Goal: Check status: Check status

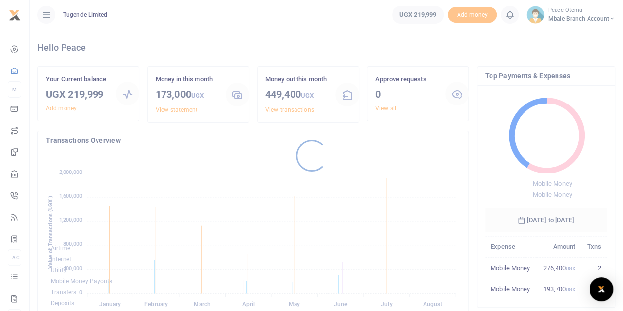
scroll to position [131, 114]
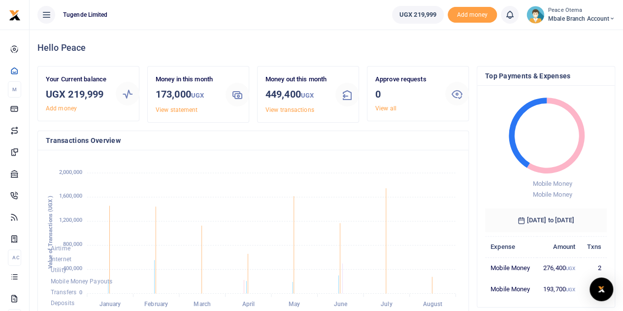
click at [612, 18] on icon at bounding box center [612, 18] width 6 height 7
click at [590, 35] on link "Switch accounts" at bounding box center [577, 36] width 78 height 14
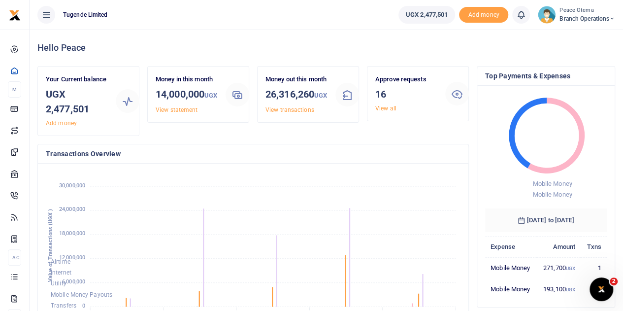
click at [611, 19] on icon at bounding box center [612, 18] width 6 height 7
click at [583, 37] on link "Switch accounts" at bounding box center [577, 36] width 78 height 14
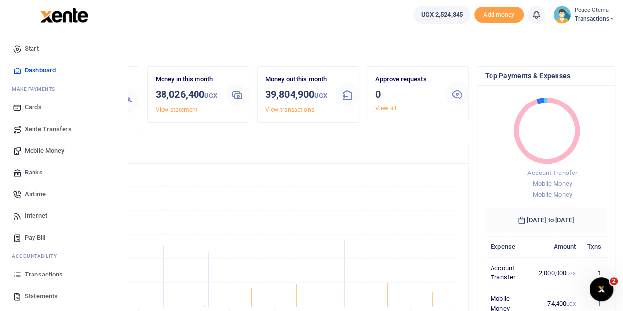
click at [44, 275] on span "Transactions" at bounding box center [44, 274] width 38 height 10
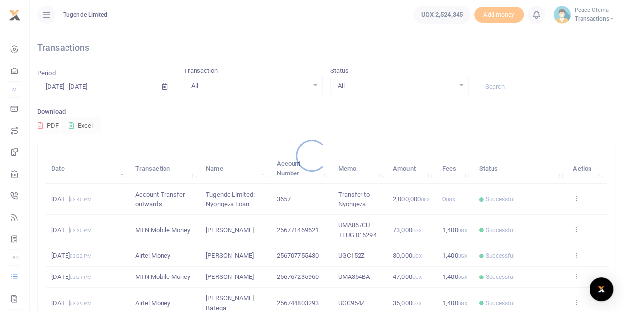
click at [504, 85] on div at bounding box center [311, 155] width 623 height 311
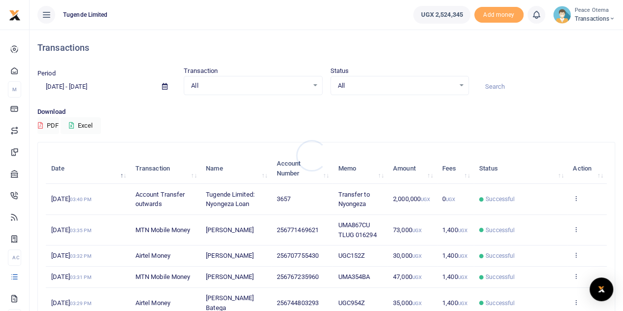
click at [504, 85] on div at bounding box center [311, 155] width 623 height 311
click at [504, 85] on input at bounding box center [546, 86] width 138 height 17
paste input "TLUG-016252"
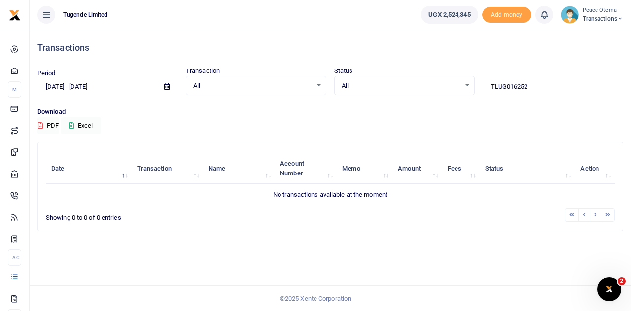
type input "TLUG016252"
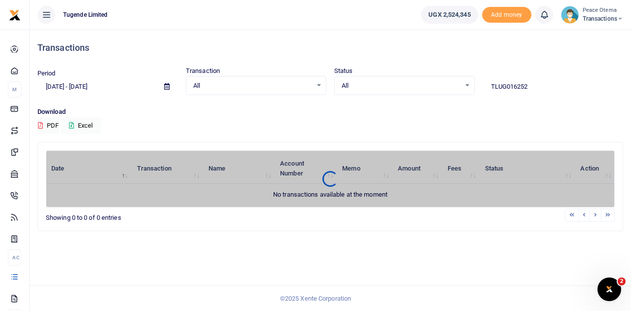
click at [133, 142] on div "Search: TLUG016252 Date Transaction Name Account Number Memo Amount Fees Status…" at bounding box center [330, 186] width 584 height 88
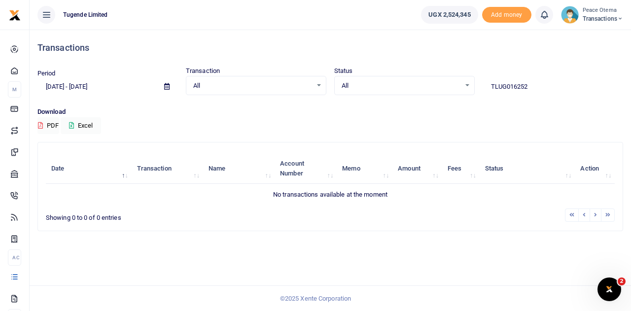
click at [618, 18] on icon at bounding box center [620, 18] width 6 height 7
click at [586, 36] on link "Switch accounts" at bounding box center [585, 36] width 78 height 14
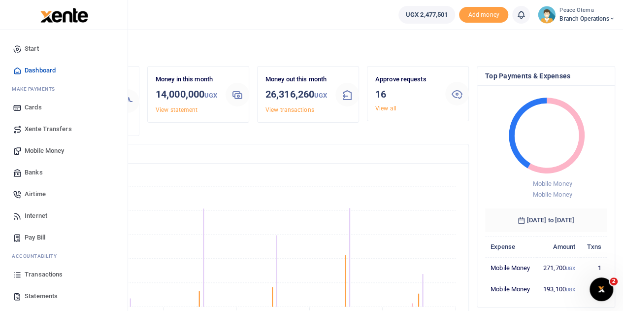
click at [43, 274] on span "Transactions" at bounding box center [44, 274] width 38 height 10
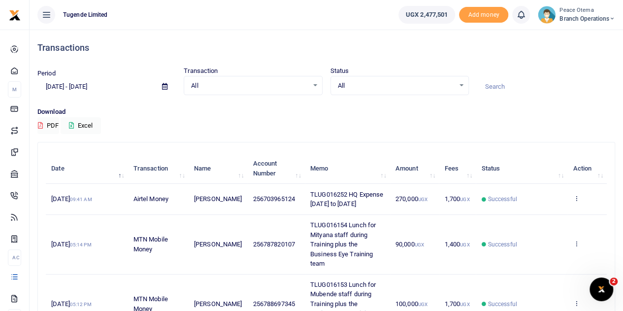
click at [502, 84] on input at bounding box center [546, 86] width 138 height 17
paste input "TLUG-016252"
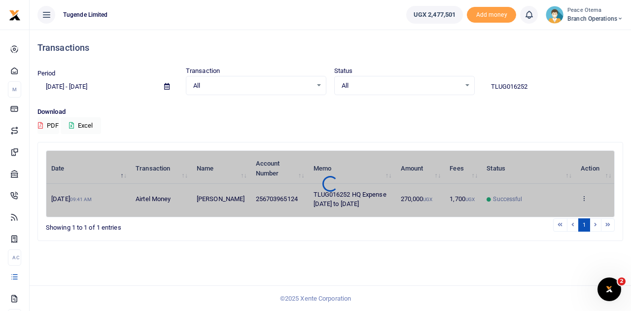
click at [584, 204] on div "Date Transaction Name Account Number Memo Amount Fees Status Action 21st Aug 20…" at bounding box center [330, 183] width 568 height 67
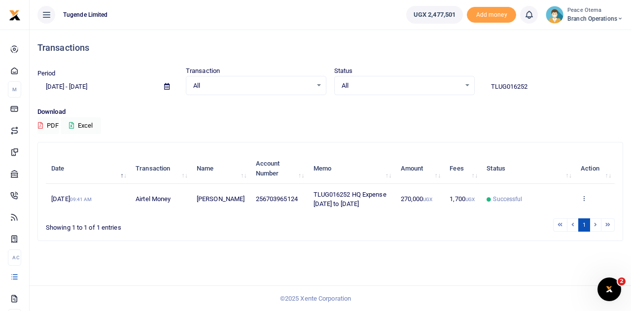
drag, startPoint x: 531, startPoint y: 86, endPoint x: 430, endPoint y: 83, distance: 100.6
click at [430, 83] on div "Period 07/24/2025 - 08/22/2025 Transaction All Select an option... All Airtime …" at bounding box center [329, 80] width 593 height 29
paste input "-015991"
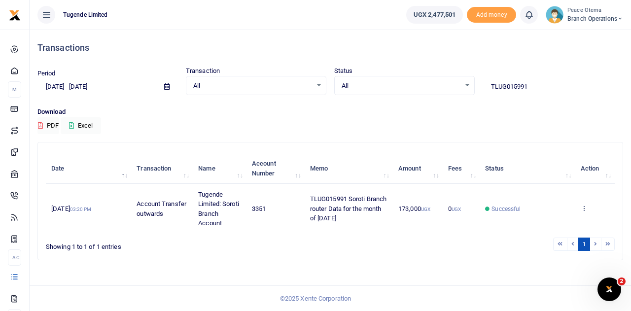
drag, startPoint x: 535, startPoint y: 88, endPoint x: 422, endPoint y: 90, distance: 113.3
click at [422, 90] on div "Period 07/24/2025 - 08/22/2025 Transaction All Select an option... All Airtime …" at bounding box center [329, 80] width 593 height 29
paste input "-016096"
drag, startPoint x: 539, startPoint y: 90, endPoint x: 424, endPoint y: 97, distance: 115.5
click at [424, 97] on div "Period 07/24/2025 - 08/22/2025 Transaction All Select an option... All Airtime …" at bounding box center [329, 86] width 593 height 41
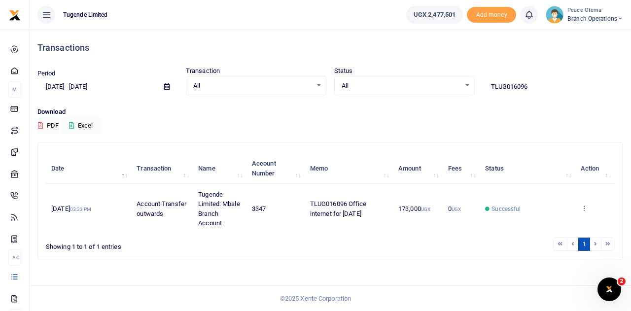
paste input "-015977"
click at [535, 95] on div "Period 07/24/2025 - 08/22/2025 Transaction All Select an option... All Airtime …" at bounding box center [329, 86] width 593 height 41
drag, startPoint x: 534, startPoint y: 84, endPoint x: 422, endPoint y: 90, distance: 112.0
click at [422, 90] on div "Period 07/24/2025 - 08/22/2025 Transaction All Select an option... All Airtime …" at bounding box center [329, 80] width 593 height 29
paste input "-015979"
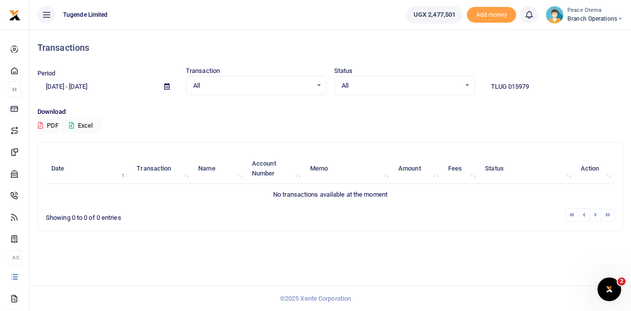
type input "TLUG 015979"
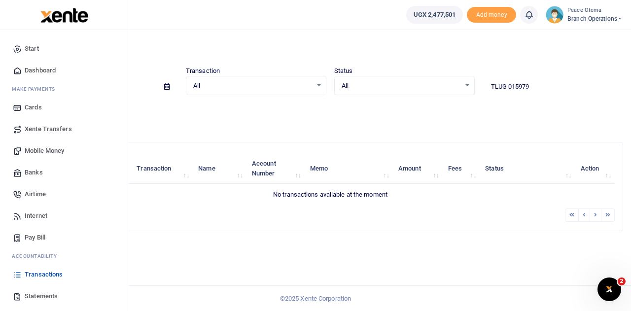
click at [44, 123] on link "Xente Transfers" at bounding box center [64, 129] width 112 height 22
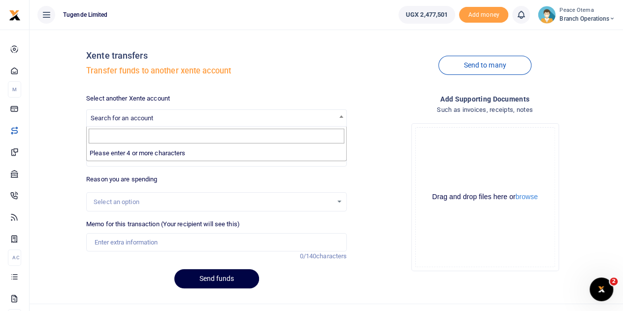
click at [155, 117] on span "Search for an account" at bounding box center [217, 117] width 260 height 15
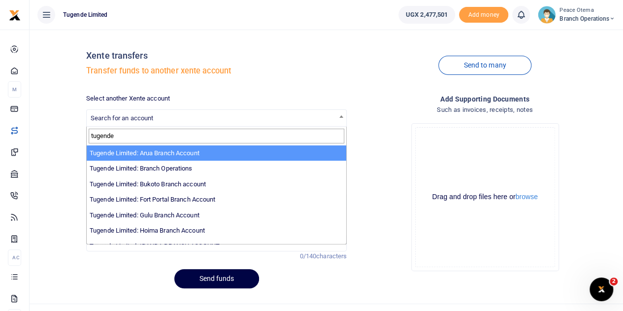
type input "tugende"
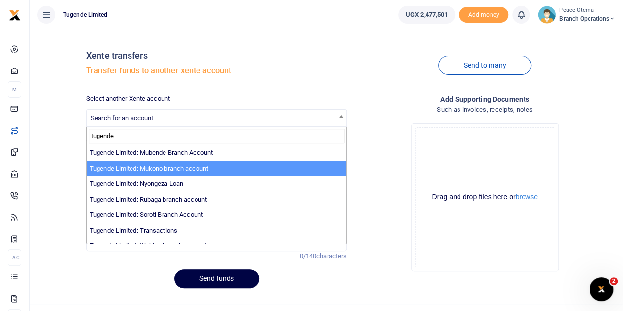
scroll to position [304, 0]
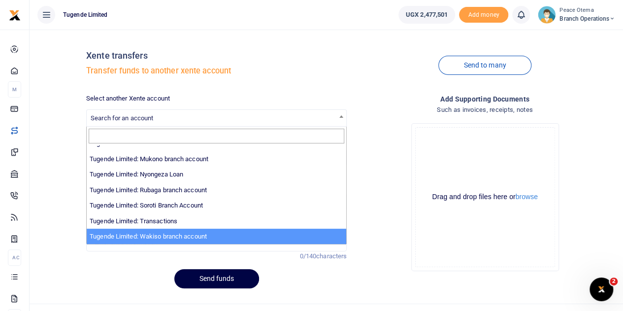
select select "3258"
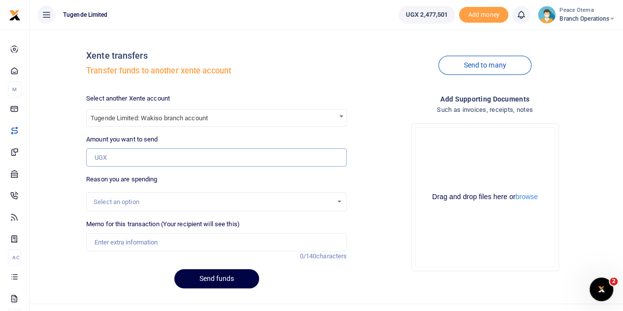
click at [127, 155] on input "Amount you want to send" at bounding box center [216, 157] width 261 height 19
click at [114, 151] on input "Amount you want to send" at bounding box center [216, 157] width 261 height 19
paste input "107,000.00"
type input "107,000"
click at [126, 240] on input "Memo for this transaction (Your recipient will see this)" at bounding box center [216, 242] width 261 height 19
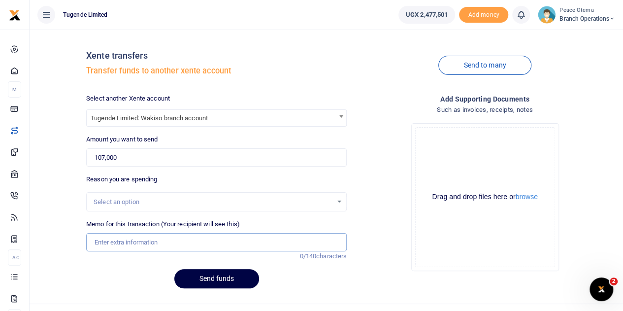
click at [107, 245] on input "Memo for this transaction (Your recipient will see this)" at bounding box center [216, 242] width 261 height 19
paste input "TLUG-016076"
click at [162, 243] on input "TLUG016076" at bounding box center [216, 242] width 261 height 19
click at [152, 244] on input "TLUG016076" at bounding box center [216, 242] width 261 height 19
paste input "Staff breafast and drinking water"
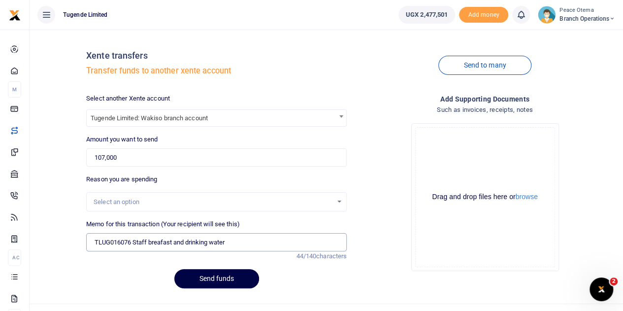
click at [160, 243] on input "TLUG016076 Staff breafast and drinking water" at bounding box center [216, 242] width 261 height 19
type input "TLUG016076 Staff break fast and drinking water"
click at [203, 279] on button "Send funds" at bounding box center [216, 278] width 85 height 19
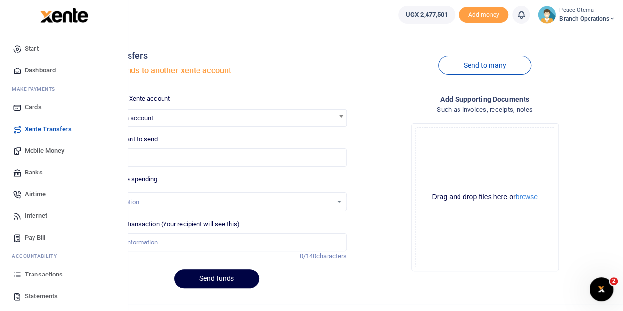
click at [31, 276] on span "Transactions" at bounding box center [44, 274] width 38 height 10
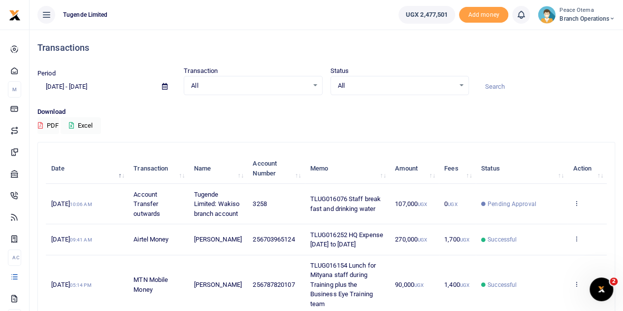
click at [506, 80] on input at bounding box center [546, 86] width 138 height 17
paste input "TLUG-016145"
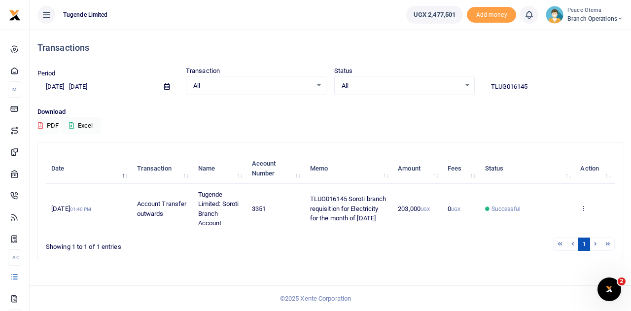
drag, startPoint x: 529, startPoint y: 86, endPoint x: 463, endPoint y: 81, distance: 66.2
click at [463, 81] on div "Period [DATE] - [DATE] Transaction All Select an option... All Airtime Internet…" at bounding box center [329, 80] width 593 height 29
paste input "-016146"
drag, startPoint x: 533, startPoint y: 84, endPoint x: 471, endPoint y: 75, distance: 62.7
click at [471, 75] on div "Period [DATE] - [DATE] Transaction All Select an option... All Airtime Internet…" at bounding box center [329, 80] width 593 height 29
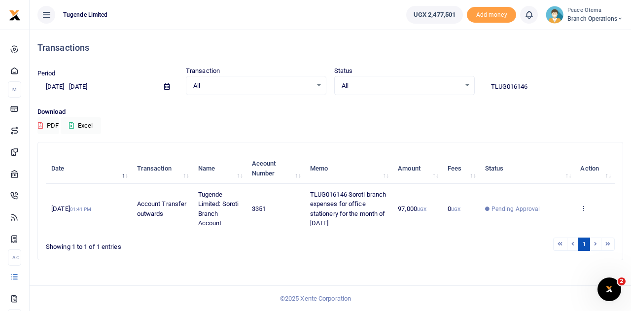
paste input "-016100"
drag, startPoint x: 542, startPoint y: 83, endPoint x: 461, endPoint y: 80, distance: 81.3
click at [461, 80] on div "Period [DATE] - [DATE] Transaction All Select an option... All Airtime Internet…" at bounding box center [329, 80] width 593 height 29
paste input "-016021"
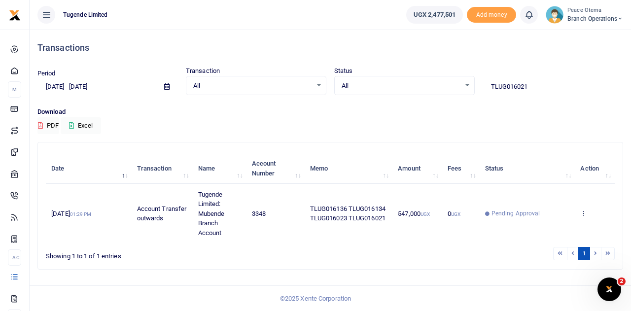
drag, startPoint x: 535, startPoint y: 92, endPoint x: 471, endPoint y: 79, distance: 65.3
click at [471, 79] on div "Period [DATE] - [DATE] Transaction All Select an option... All Airtime Internet…" at bounding box center [329, 80] width 593 height 29
paste input "-016019"
drag, startPoint x: 538, startPoint y: 87, endPoint x: 434, endPoint y: 84, distance: 104.5
click at [434, 84] on div "Period [DATE] - [DATE] Transaction All Select an option... All Airtime Internet…" at bounding box center [329, 80] width 593 height 29
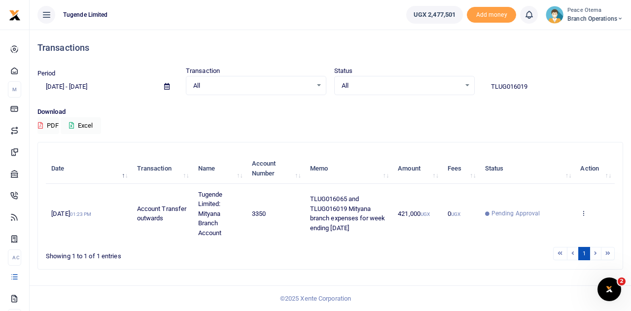
paste input "-015985"
drag, startPoint x: 534, startPoint y: 87, endPoint x: 455, endPoint y: 85, distance: 79.3
click at [455, 85] on div "Period [DATE] - [DATE] Transaction All Select an option... All Airtime Internet…" at bounding box center [329, 80] width 593 height 29
paste input "-016084"
drag, startPoint x: 535, startPoint y: 85, endPoint x: 457, endPoint y: 95, distance: 78.4
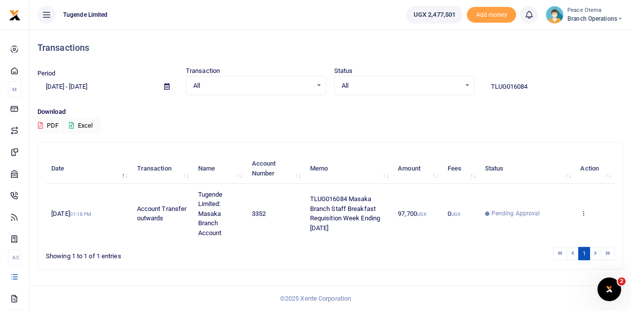
click at [457, 95] on div "Period 07/24/2025 - 08/22/2025 Transaction All Select an option... All Airtime …" at bounding box center [329, 86] width 593 height 41
paste input "-016032"
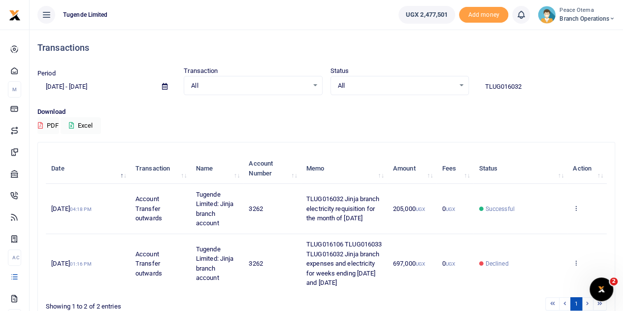
drag, startPoint x: 525, startPoint y: 87, endPoint x: 466, endPoint y: 89, distance: 58.7
click at [466, 89] on div "Period [DATE] - [DATE] Transaction All Select an option... All Airtime Internet…" at bounding box center [326, 80] width 586 height 29
paste input "-016033"
drag, startPoint x: 535, startPoint y: 79, endPoint x: 455, endPoint y: 85, distance: 80.5
click at [455, 85] on div "Period 07/24/2025 - 08/22/2025 Transaction All Select an option... All Airtime …" at bounding box center [326, 80] width 586 height 29
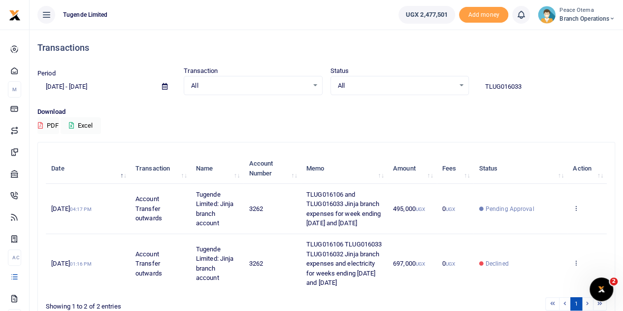
paste input "-01605"
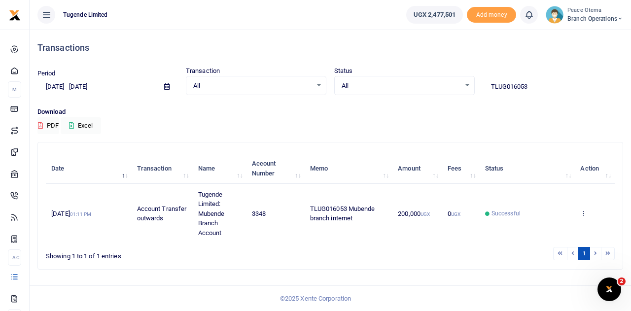
drag, startPoint x: 537, startPoint y: 86, endPoint x: 442, endPoint y: 85, distance: 95.1
click at [442, 85] on div "Period 07/24/2025 - 08/22/2025 Transaction All Select an option... All Airtime …" at bounding box center [329, 80] width 593 height 29
paste input "-016108"
drag, startPoint x: 541, startPoint y: 84, endPoint x: 465, endPoint y: 89, distance: 77.0
click at [465, 89] on div "Period 07/24/2025 - 08/22/2025 Transaction All Select an option... All Airtime …" at bounding box center [329, 80] width 593 height 29
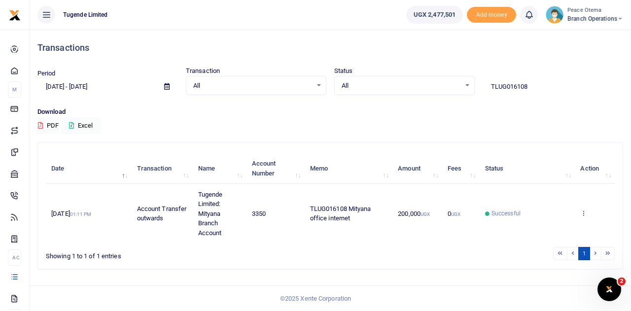
paste input "-016034"
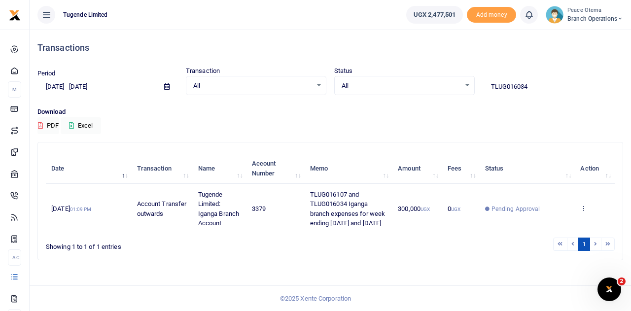
type input "TLUG016034"
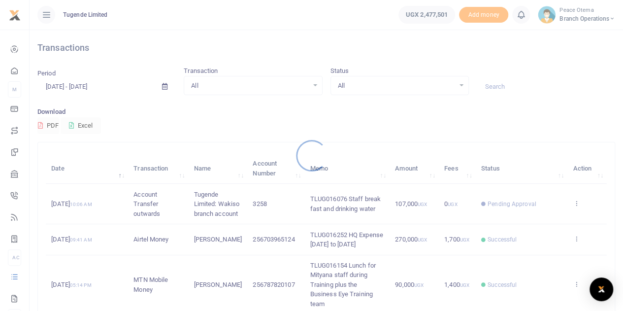
click at [327, 237] on div at bounding box center [311, 155] width 623 height 311
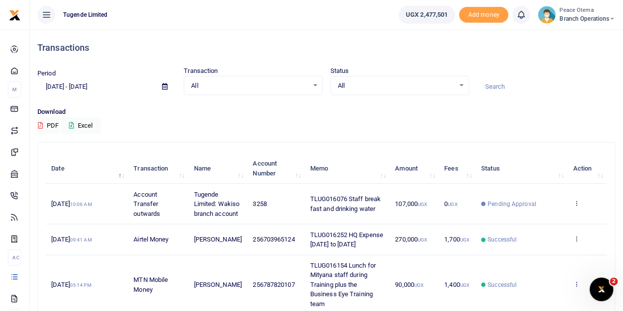
click at [497, 84] on input at bounding box center [546, 86] width 138 height 17
paste input "TLUG-015892"
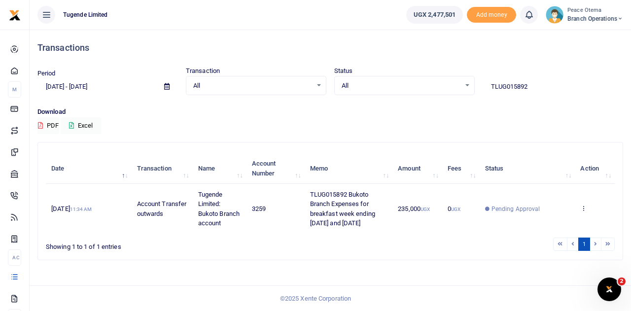
drag, startPoint x: 546, startPoint y: 86, endPoint x: 442, endPoint y: 93, distance: 104.1
click at [442, 93] on div "Period [DATE] - [DATE] Transaction All Select an option... All Airtime Internet…" at bounding box center [329, 80] width 593 height 29
paste input "-015908"
drag, startPoint x: 541, startPoint y: 79, endPoint x: 473, endPoint y: 90, distance: 69.4
click at [473, 90] on div "Period [DATE] - [DATE] Transaction All Select an option... All Airtime Internet…" at bounding box center [329, 80] width 593 height 29
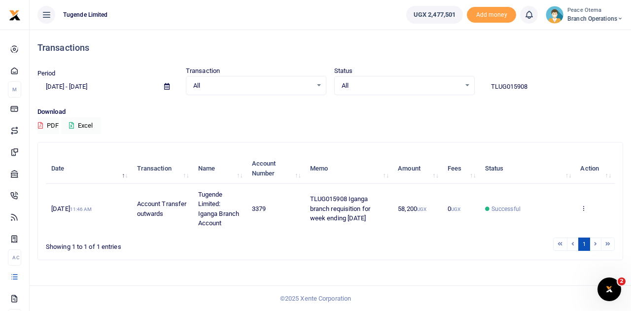
paste input "-015907"
drag, startPoint x: 544, startPoint y: 86, endPoint x: 434, endPoint y: 88, distance: 109.9
click at [434, 88] on div "Period [DATE] - [DATE] Transaction All Select an option... All Airtime Internet…" at bounding box center [329, 80] width 593 height 29
paste input "-015934"
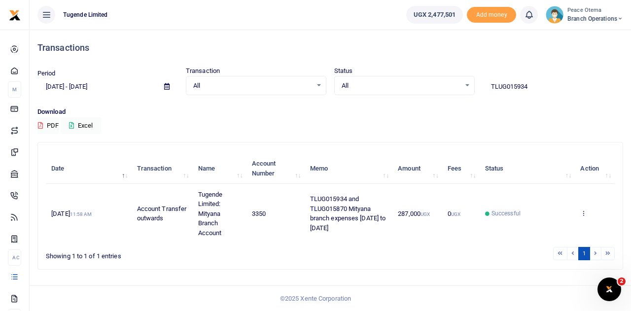
drag, startPoint x: 544, startPoint y: 83, endPoint x: 412, endPoint y: 97, distance: 132.2
click at [412, 97] on div "Period [DATE] - [DATE] Transaction All Select an option... All Airtime Internet…" at bounding box center [329, 86] width 593 height 41
paste input "-015890"
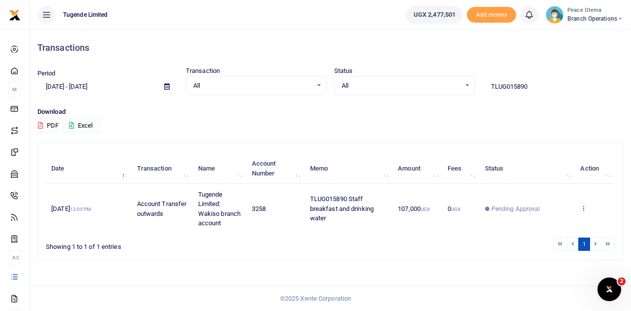
drag, startPoint x: 528, startPoint y: 82, endPoint x: 455, endPoint y: 83, distance: 72.9
click at [455, 83] on div "Period [DATE] - [DATE] Transaction All Select an option... All Airtime Internet…" at bounding box center [329, 80] width 593 height 29
paste input "-015972"
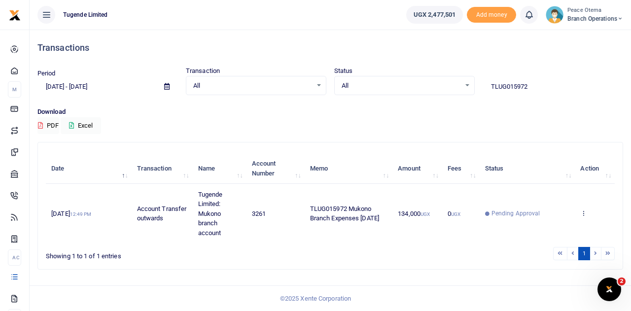
drag, startPoint x: 536, startPoint y: 82, endPoint x: 441, endPoint y: 83, distance: 95.1
click at [441, 83] on div "Period [DATE] - [DATE] Transaction All Select an option... All Airtime Internet…" at bounding box center [329, 80] width 593 height 29
paste input "-015971"
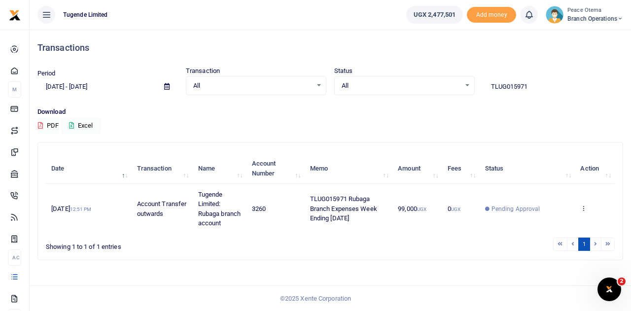
drag, startPoint x: 535, startPoint y: 92, endPoint x: 438, endPoint y: 88, distance: 97.1
click at [438, 88] on div "Period [DATE] - [DATE] Transaction All Select an option... All Airtime Internet…" at bounding box center [329, 80] width 593 height 29
paste input "-015979"
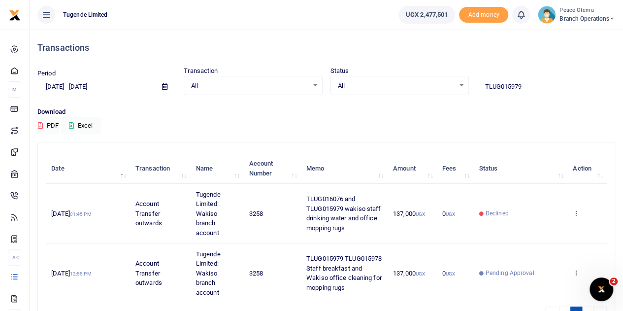
drag, startPoint x: 529, startPoint y: 85, endPoint x: 420, endPoint y: 89, distance: 109.4
click at [420, 89] on div "Period [DATE] - [DATE] Transaction All Select an option... All Airtime Internet…" at bounding box center [326, 80] width 586 height 29
paste input "-015978"
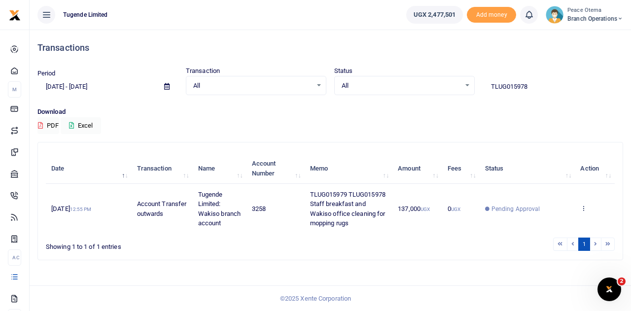
drag, startPoint x: 532, startPoint y: 86, endPoint x: 443, endPoint y: 89, distance: 88.7
click at [443, 89] on div "Period [DATE] - [DATE] Transaction All Select an option... All Airtime Internet…" at bounding box center [329, 80] width 593 height 29
paste input "-016015"
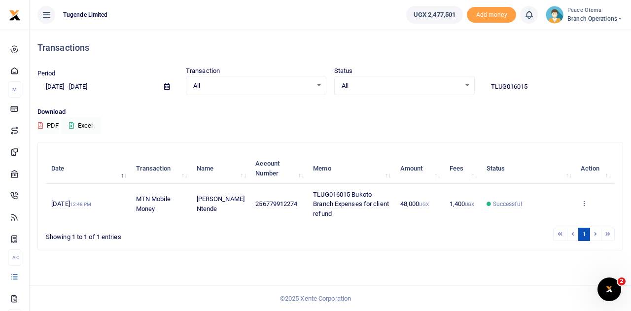
drag, startPoint x: 545, startPoint y: 85, endPoint x: 424, endPoint y: 85, distance: 120.7
click at [424, 85] on div "Period [DATE] - [DATE] Transaction All Select an option... All Airtime Internet…" at bounding box center [329, 80] width 593 height 29
paste input "-016133"
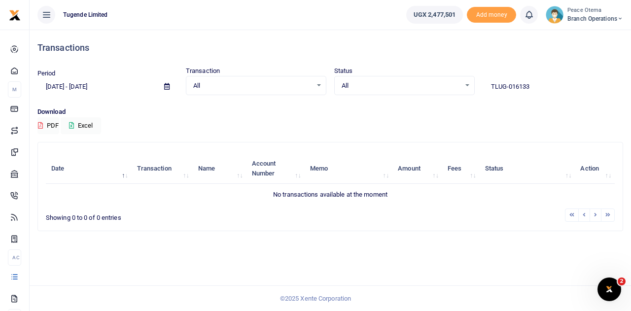
click at [507, 87] on input "TLUG-016133" at bounding box center [552, 86] width 140 height 17
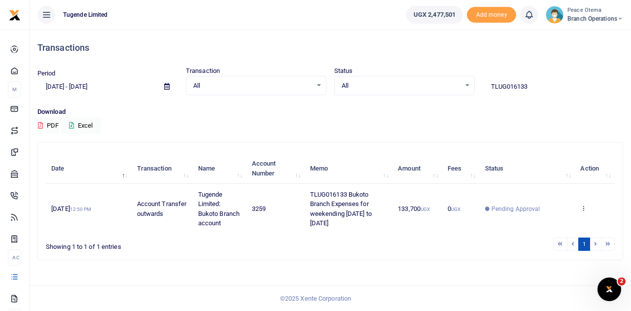
drag, startPoint x: 539, startPoint y: 88, endPoint x: 422, endPoint y: 87, distance: 117.3
click at [422, 87] on div "Period [DATE] - [DATE] Transaction All Select an option... All Airtime Internet…" at bounding box center [329, 80] width 593 height 29
paste input "-016116"
type input "TLUG016116"
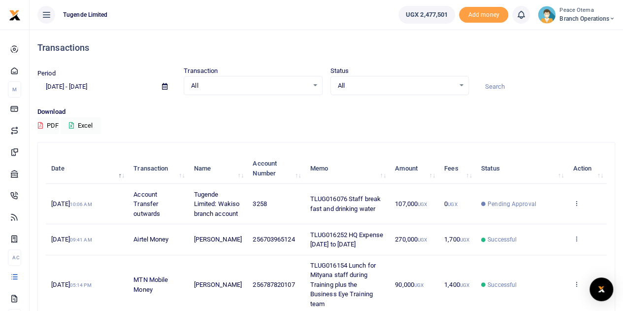
click at [503, 88] on input at bounding box center [546, 86] width 138 height 17
paste input "TLUG-016015"
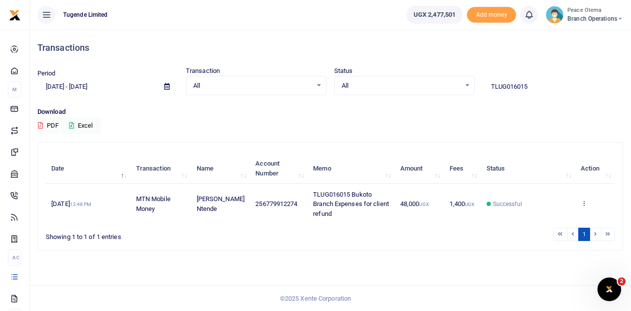
drag, startPoint x: 540, startPoint y: 90, endPoint x: 439, endPoint y: 84, distance: 100.6
click at [439, 84] on div "Period [DATE] - [DATE] Transaction All Select an option... All Airtime Internet…" at bounding box center [329, 80] width 593 height 29
paste input "-015892"
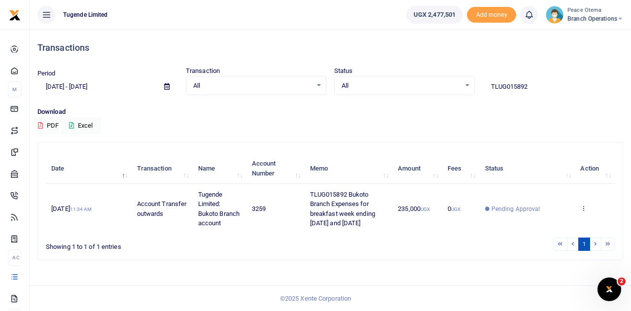
type input "TLUG015892"
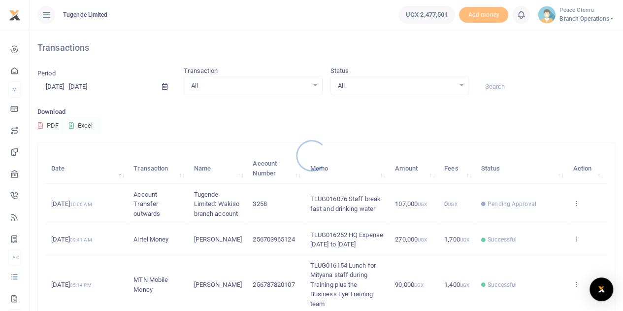
click at [494, 87] on div at bounding box center [311, 155] width 623 height 311
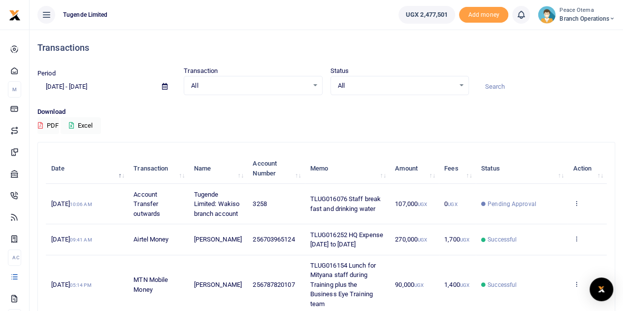
click at [494, 87] on div at bounding box center [311, 155] width 623 height 311
click at [492, 87] on input at bounding box center [546, 86] width 138 height 17
paste input "TLUG-016128"
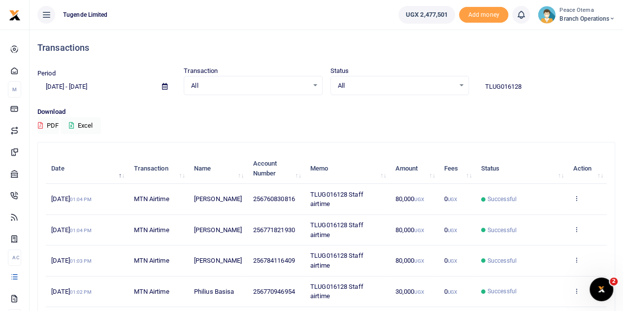
drag, startPoint x: 534, startPoint y: 89, endPoint x: 407, endPoint y: 72, distance: 128.1
click at [407, 72] on div "Period [DATE] - [DATE] Transaction All Select an option... All Airtime Internet…" at bounding box center [326, 80] width 586 height 29
paste input "-016141"
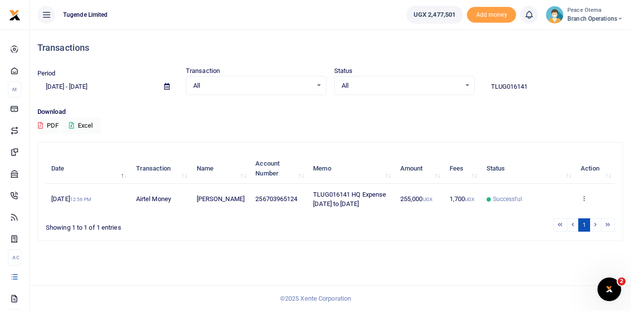
type input "TLUG016141"
click at [583, 200] on icon at bounding box center [583, 198] width 6 height 7
click at [537, 163] on link "View details" at bounding box center [547, 156] width 78 height 14
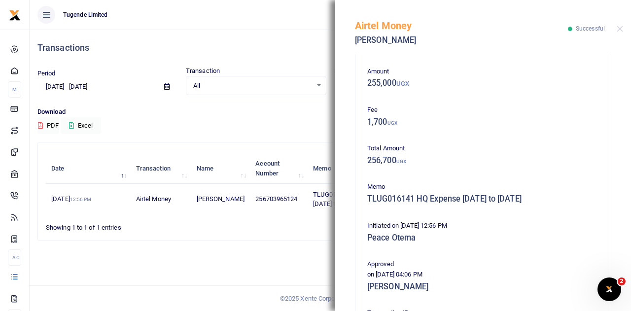
scroll to position [42, 0]
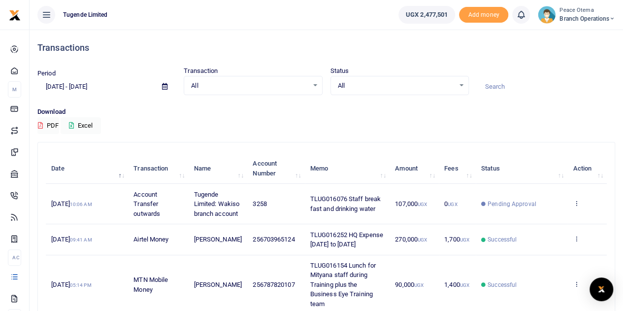
click at [611, 18] on icon at bounding box center [612, 18] width 6 height 7
click at [572, 35] on link "Switch accounts" at bounding box center [577, 36] width 78 height 14
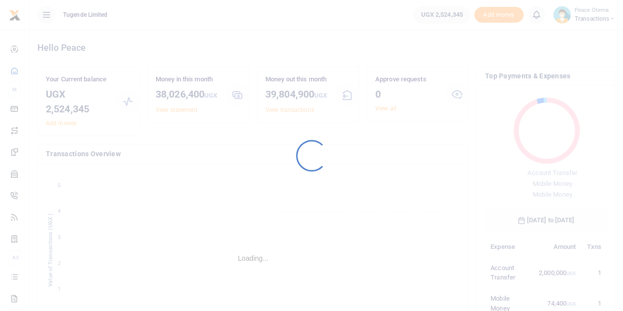
scroll to position [131, 114]
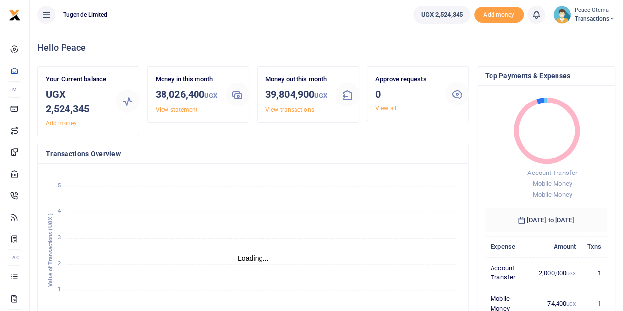
click at [612, 17] on icon at bounding box center [612, 18] width 6 height 7
click at [580, 35] on link "Switch accounts" at bounding box center [578, 36] width 78 height 14
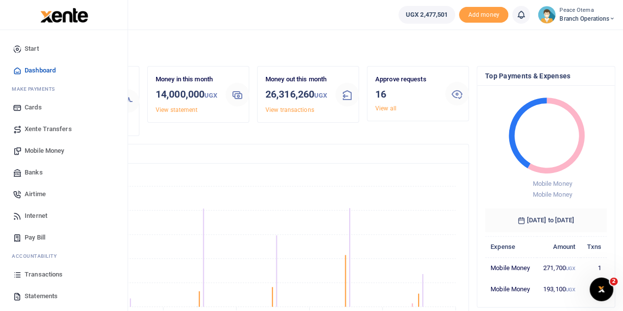
click at [34, 274] on span "Transactions" at bounding box center [44, 274] width 38 height 10
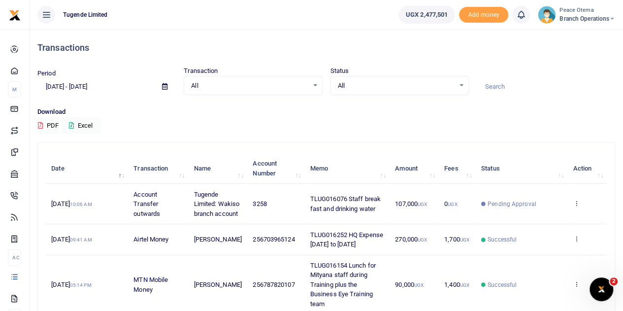
click at [510, 87] on input at bounding box center [546, 86] width 138 height 17
paste input "TLUG-016071"
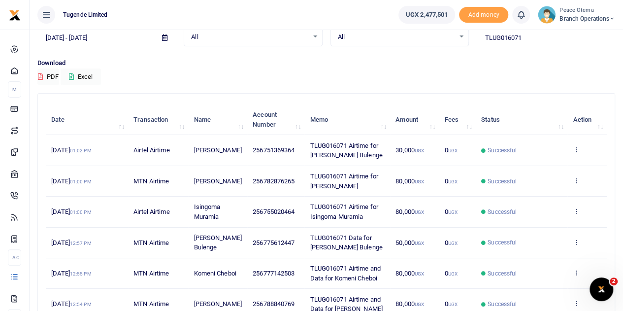
scroll to position [50, 0]
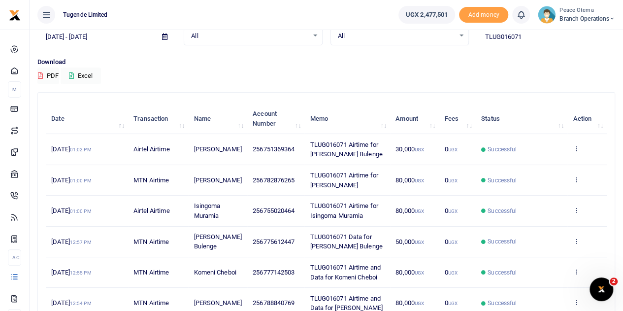
drag, startPoint x: 532, startPoint y: 36, endPoint x: 420, endPoint y: 38, distance: 112.3
click at [420, 38] on div "Period [DATE] - [DATE] Transaction All Select an option... All Airtime Internet…" at bounding box center [326, 30] width 586 height 29
paste input "-016022"
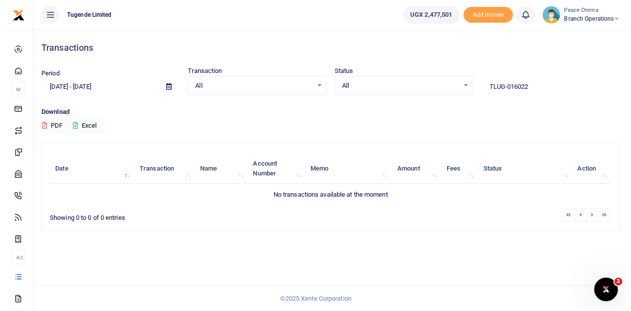
scroll to position [0, 0]
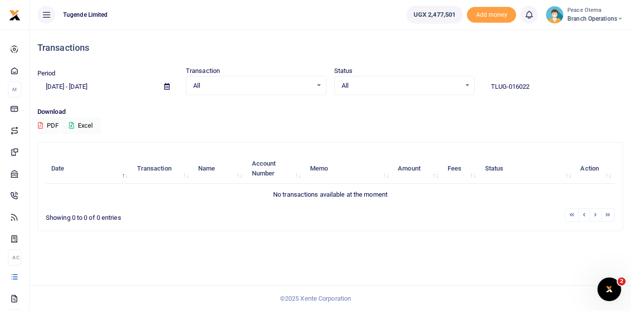
drag, startPoint x: 420, startPoint y: 38, endPoint x: 247, endPoint y: 129, distance: 195.2
click at [247, 129] on div "Download PDF Excel" at bounding box center [329, 120] width 585 height 27
click at [509, 84] on input "TLUG-016022" at bounding box center [552, 86] width 140 height 17
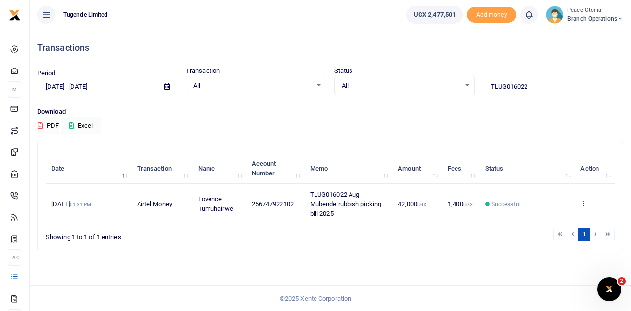
type input "TLUG016022"
click at [585, 201] on icon at bounding box center [583, 203] width 6 height 7
click at [545, 170] on link "View details" at bounding box center [547, 166] width 78 height 14
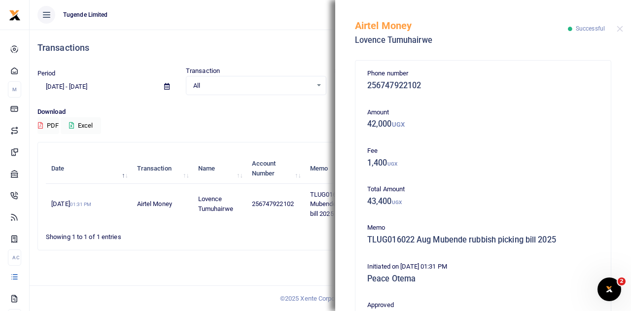
scroll to position [212, 0]
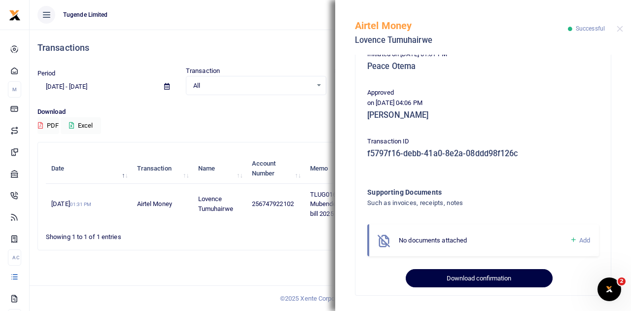
click at [452, 283] on button "Download confirmation" at bounding box center [478, 278] width 146 height 19
click at [445, 274] on button "Download confirmation" at bounding box center [478, 278] width 146 height 19
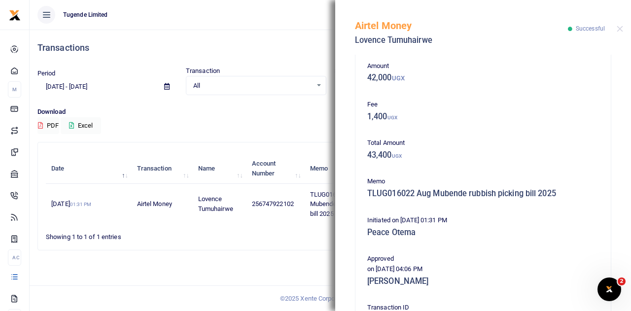
scroll to position [0, 0]
